Goal: Task Accomplishment & Management: Manage account settings

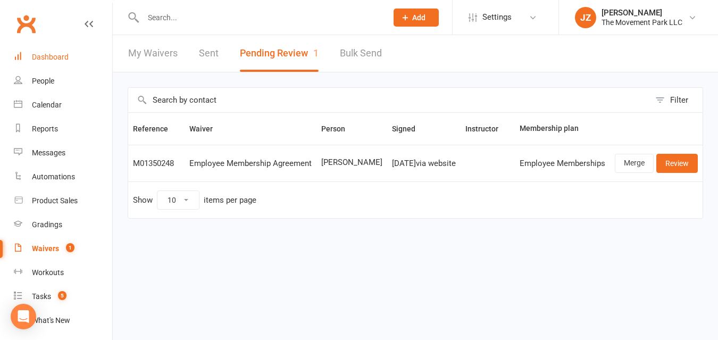
click at [73, 64] on link "Dashboard" at bounding box center [63, 57] width 98 height 24
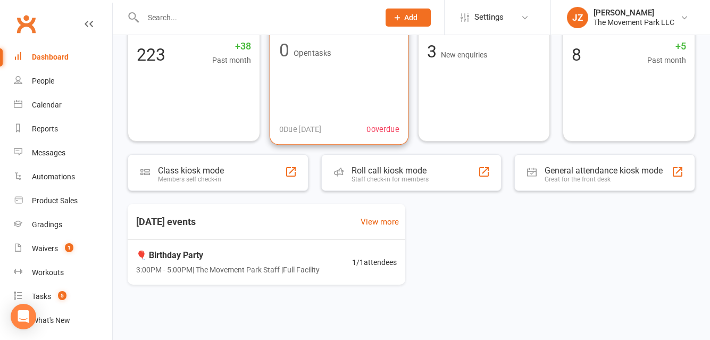
scroll to position [79, 0]
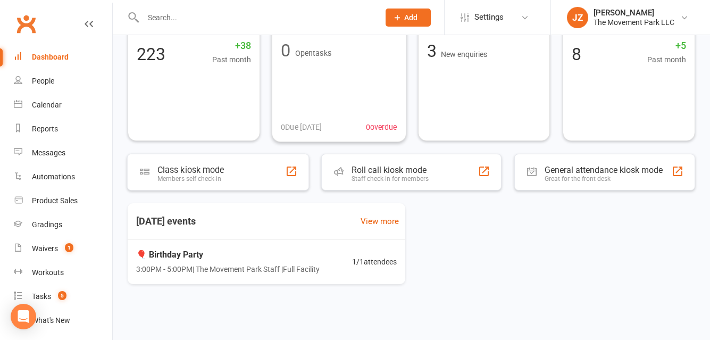
click at [299, 255] on span "🎈 Birthday Party" at bounding box center [227, 255] width 183 height 14
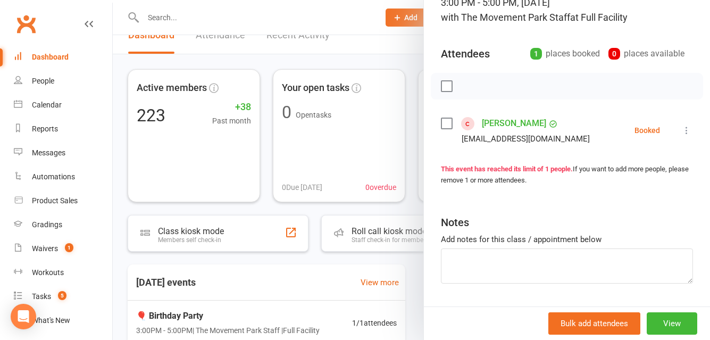
scroll to position [83, 0]
click at [252, 25] on div at bounding box center [411, 170] width 597 height 340
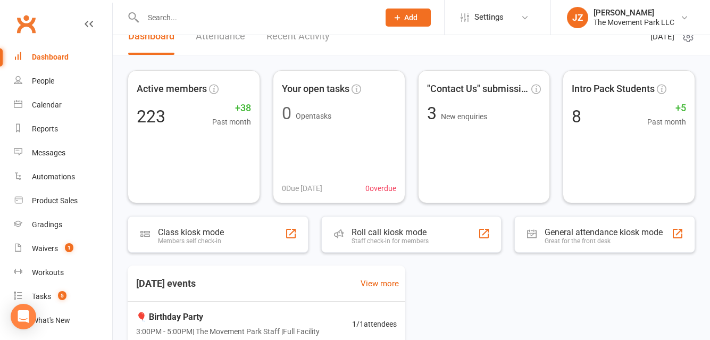
scroll to position [79, 0]
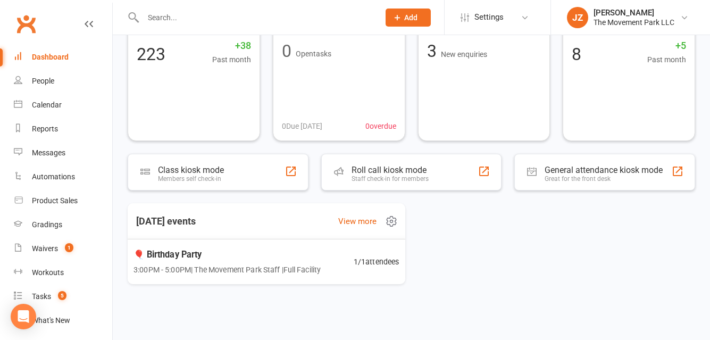
click at [178, 250] on span "🎈 Birthday Party" at bounding box center [226, 254] width 187 height 14
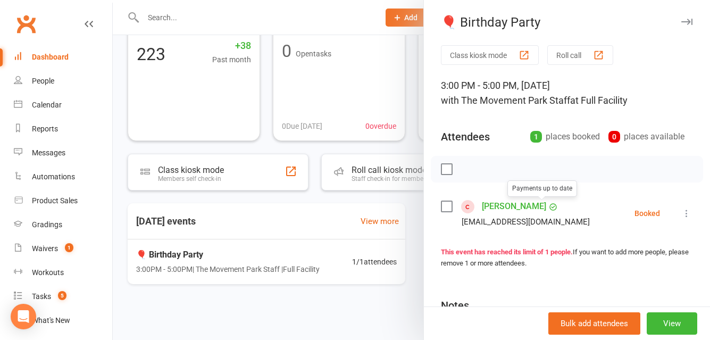
click at [509, 200] on link "[PERSON_NAME]" at bounding box center [514, 206] width 64 height 17
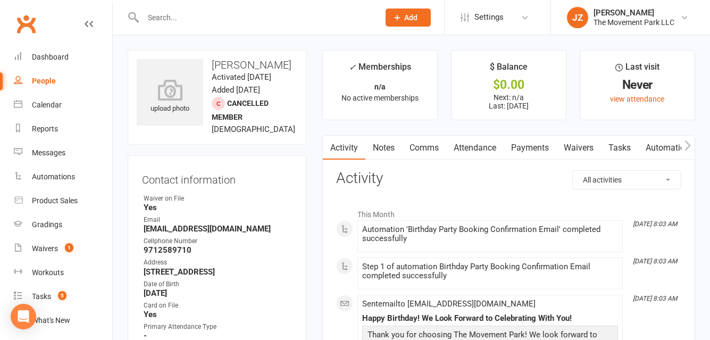
click at [218, 19] on input "text" at bounding box center [256, 17] width 232 height 15
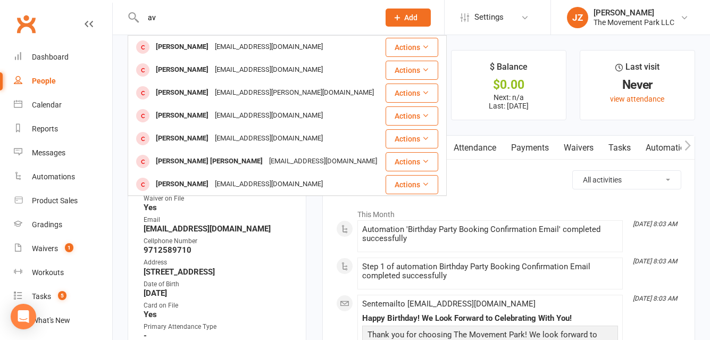
type input "a"
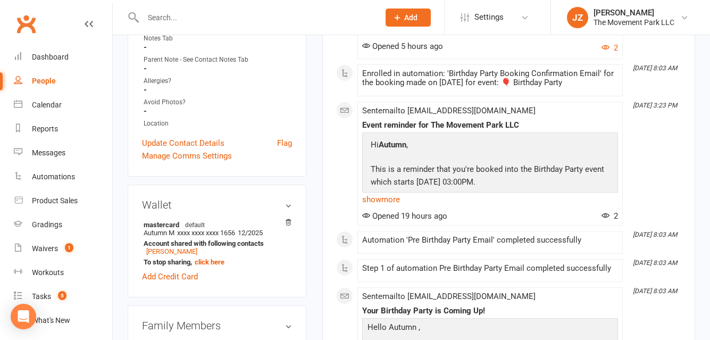
scroll to position [378, 0]
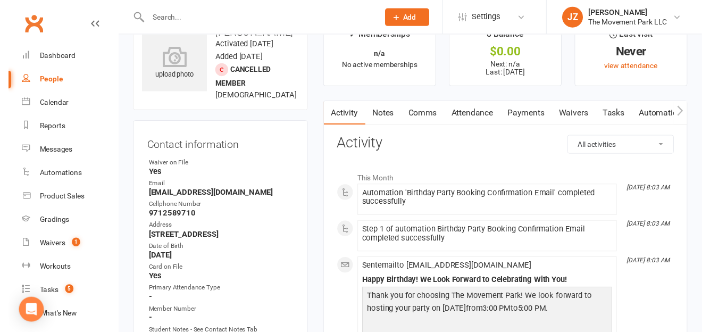
scroll to position [0, 0]
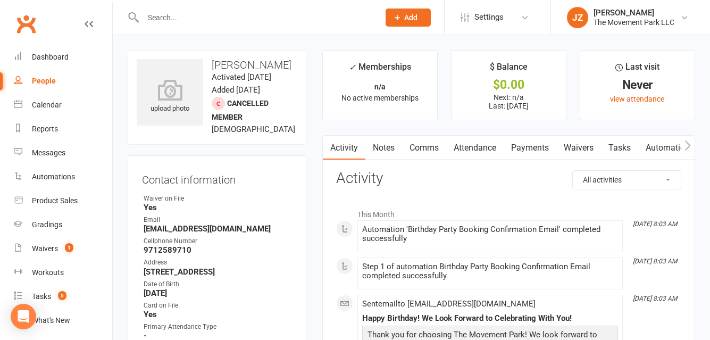
click at [586, 154] on link "Waivers" at bounding box center [578, 148] width 45 height 24
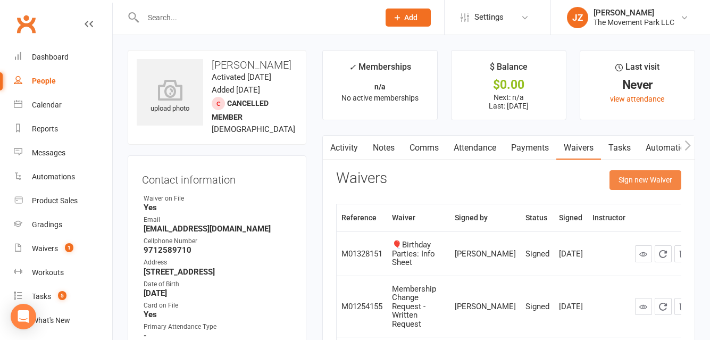
click at [643, 179] on button "Sign new Waiver" at bounding box center [645, 179] width 72 height 19
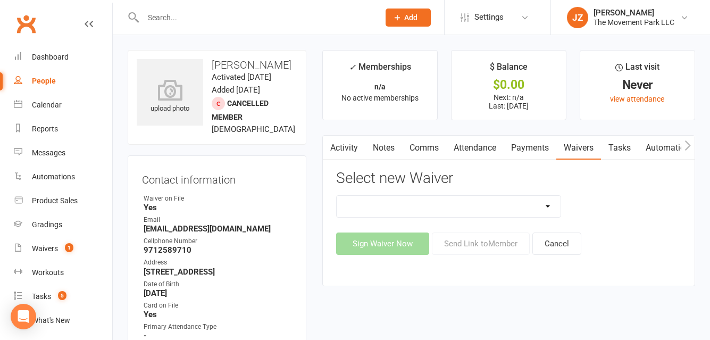
click at [517, 204] on select "🪜2025 LEAD Program Application and Purchase Agreement 😎 2025 Summer Camp Purcha…" at bounding box center [448, 206] width 224 height 21
select select "9225"
click at [336, 196] on select "🪜2025 LEAD Program Application and Purchase Agreement 😎 2025 Summer Camp Purcha…" at bounding box center [448, 206] width 224 height 21
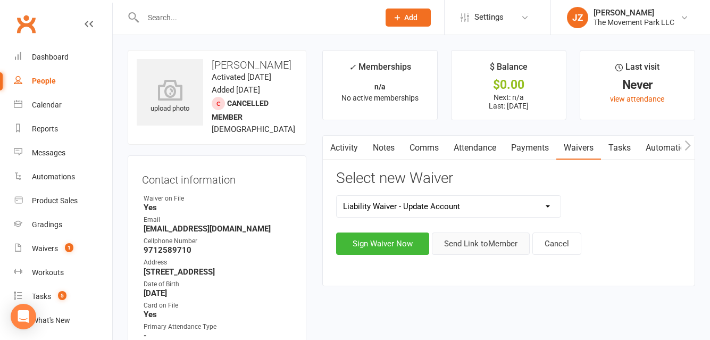
click at [486, 243] on button "Send Link to Member" at bounding box center [481, 243] width 98 height 22
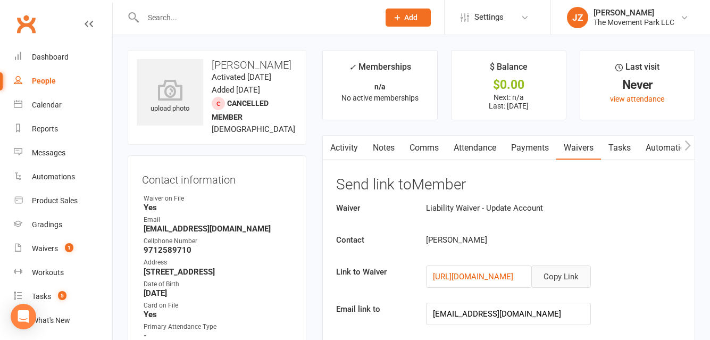
click at [561, 275] on button "Copy Link" at bounding box center [561, 276] width 60 height 22
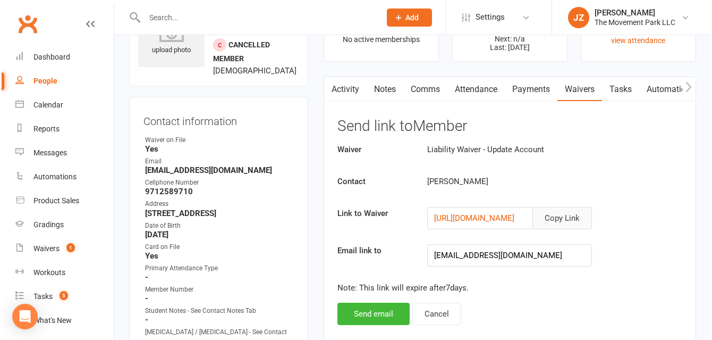
scroll to position [54, 0]
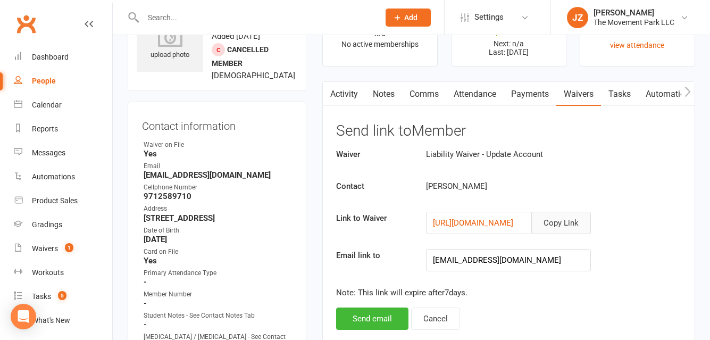
click at [423, 91] on link "Comms" at bounding box center [424, 94] width 44 height 24
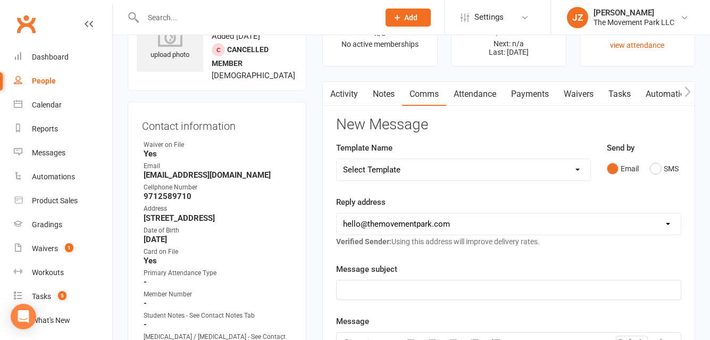
click at [657, 168] on button "SMS" at bounding box center [664, 168] width 29 height 20
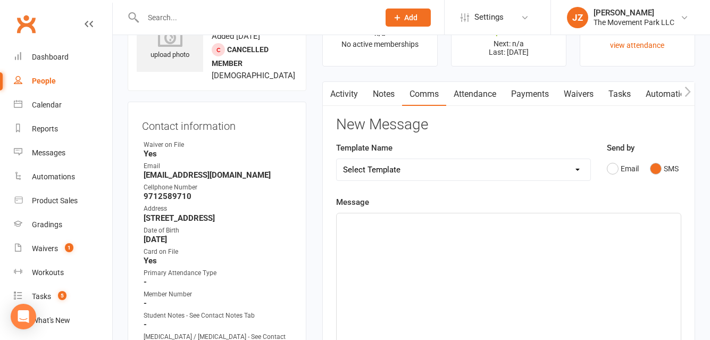
click at [657, 168] on button "SMS" at bounding box center [664, 168] width 29 height 20
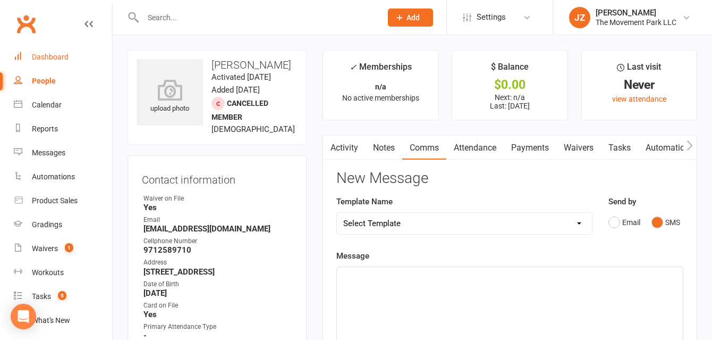
click at [55, 56] on div "Dashboard" at bounding box center [50, 57] width 37 height 9
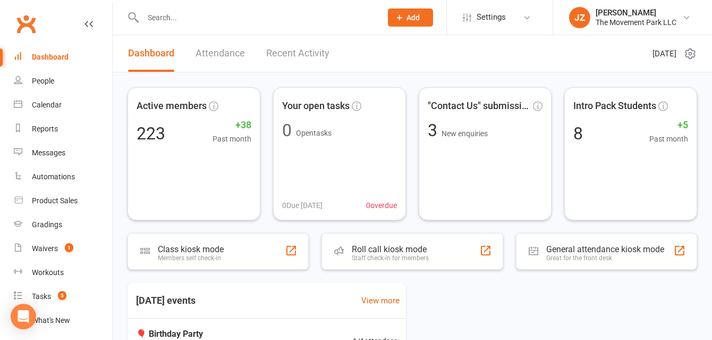
click at [190, 13] on input "text" at bounding box center [257, 17] width 234 height 15
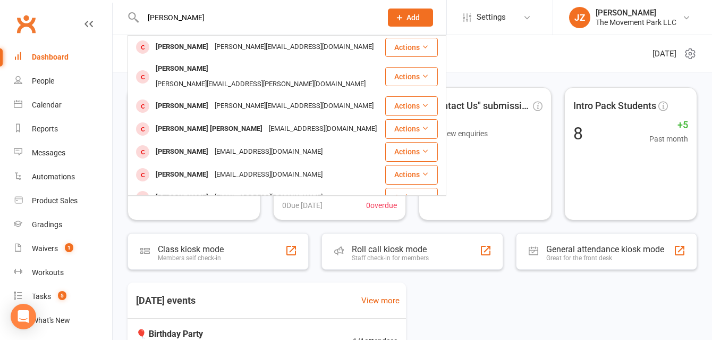
click at [190, 13] on input "jackson" at bounding box center [257, 17] width 234 height 15
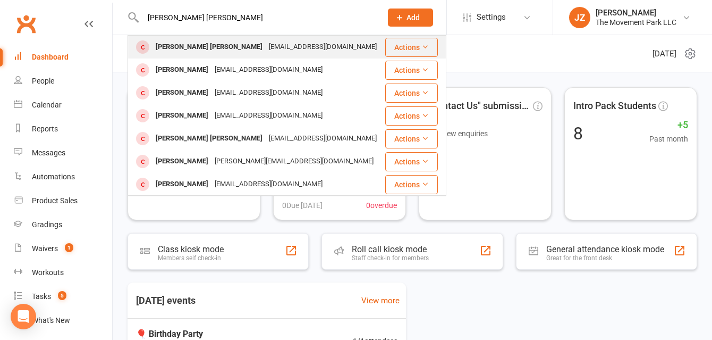
type input "jackson sandness"
click at [202, 46] on div "Jackson Sandness" at bounding box center [209, 46] width 113 height 15
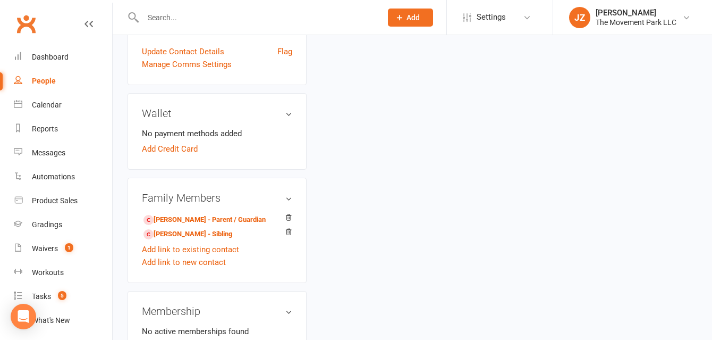
scroll to position [454, 0]
click at [221, 220] on link "Breana Sandness - Parent / Guardian" at bounding box center [205, 218] width 122 height 11
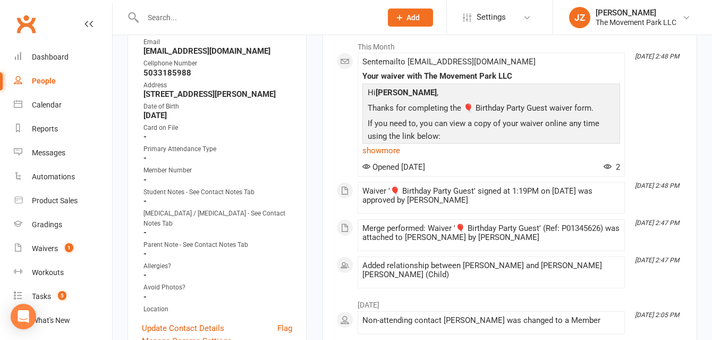
scroll to position [178, 0]
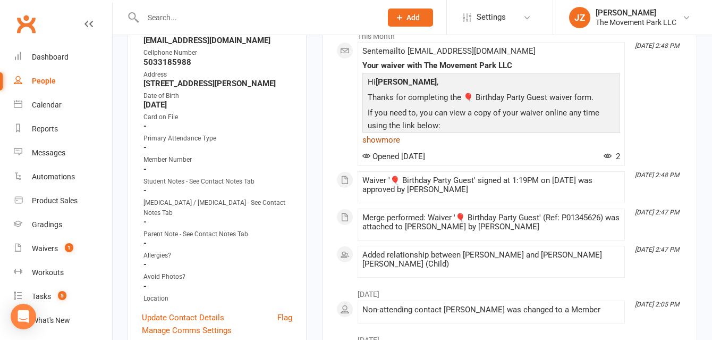
click at [395, 145] on link "show more" at bounding box center [491, 139] width 258 height 15
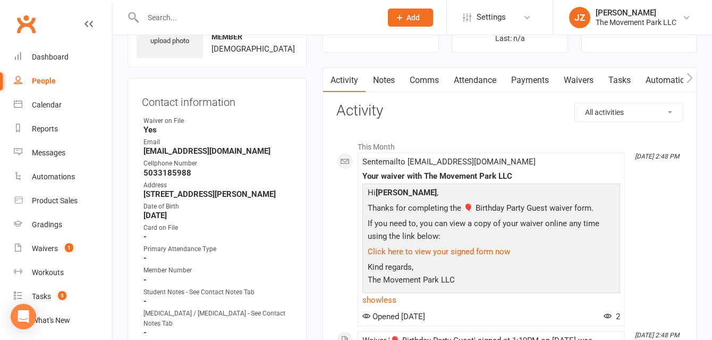
scroll to position [67, 0]
click at [595, 80] on link "Waivers" at bounding box center [579, 81] width 45 height 24
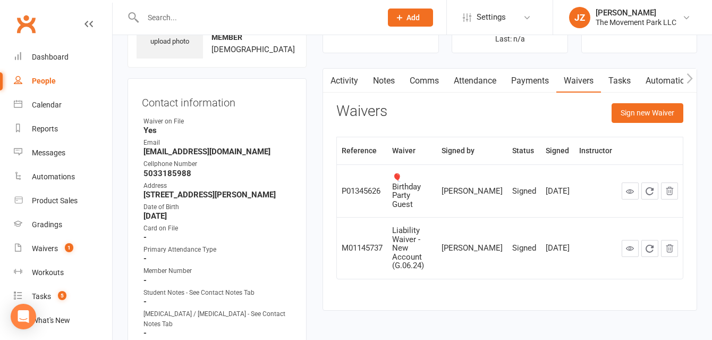
click at [347, 79] on link "Activity" at bounding box center [344, 81] width 43 height 24
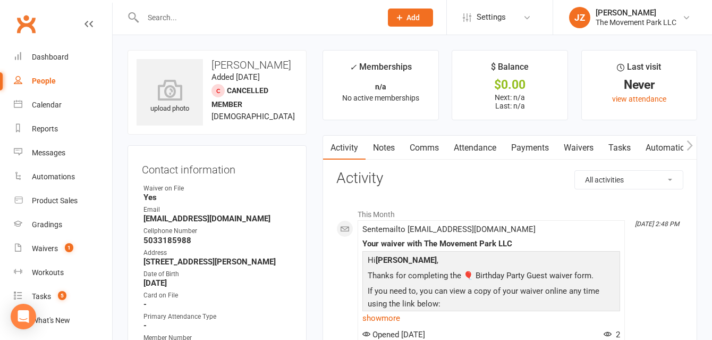
click at [585, 141] on link "Waivers" at bounding box center [579, 148] width 45 height 24
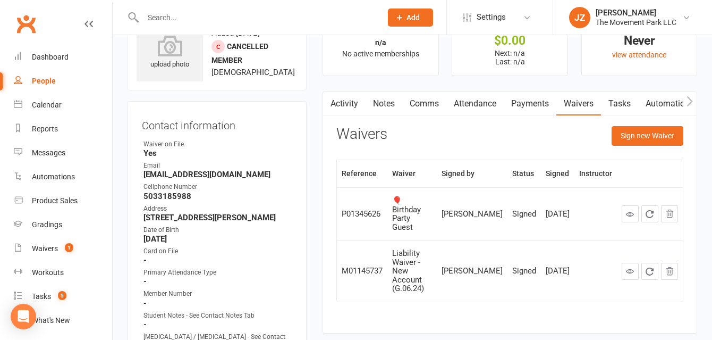
scroll to position [45, 0]
click at [627, 209] on icon at bounding box center [630, 213] width 8 height 8
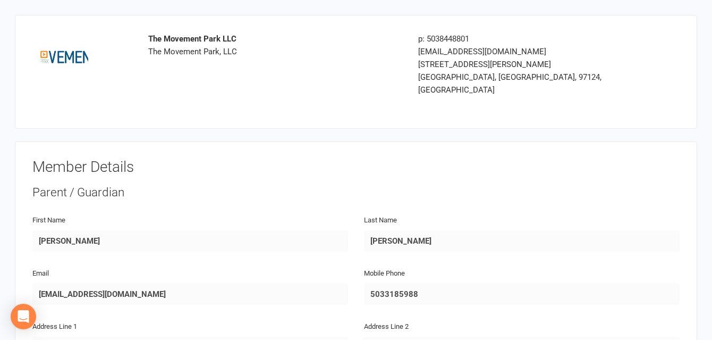
scroll to position [162, 0]
